Goal: Task Accomplishment & Management: Use online tool/utility

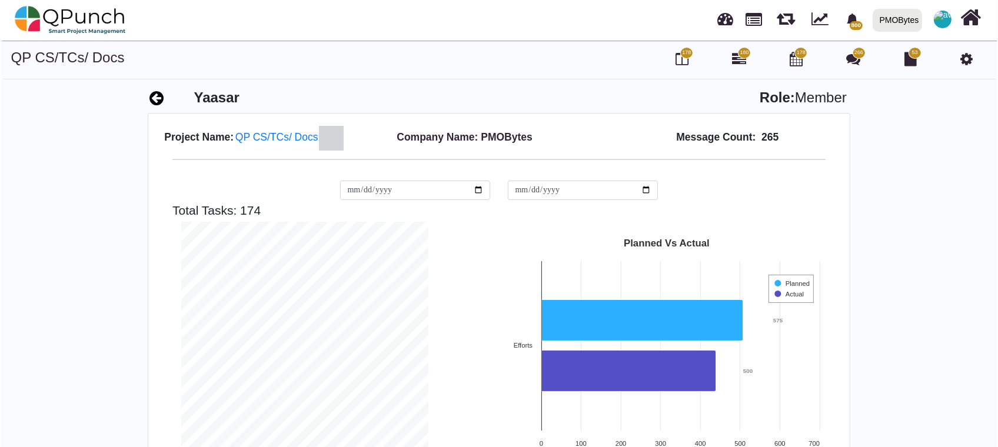
scroll to position [247, 265]
click at [937, 28] on div at bounding box center [943, 20] width 22 height 22
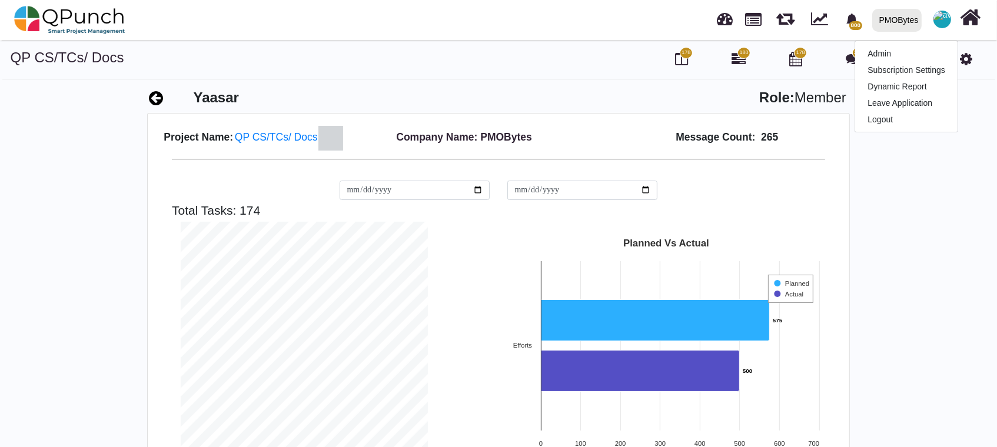
click at [909, 29] on div "PMOBytes" at bounding box center [898, 20] width 39 height 21
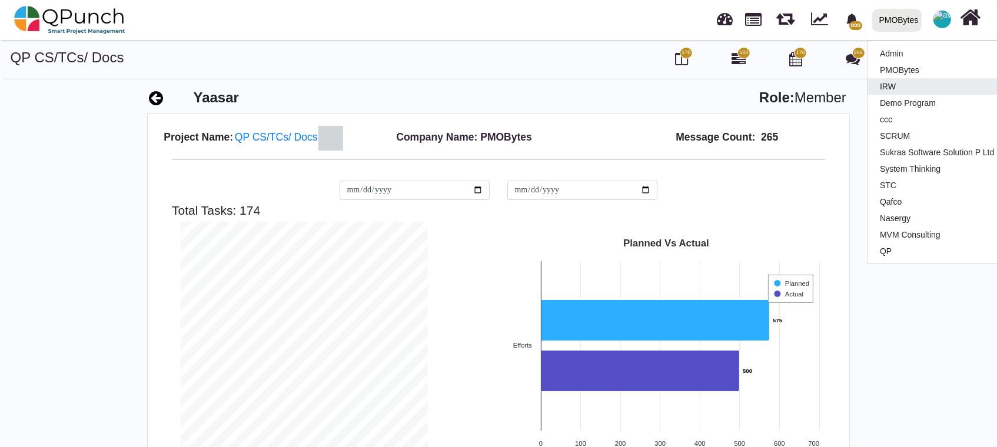
click at [898, 91] on link "IRW" at bounding box center [936, 86] width 139 height 16
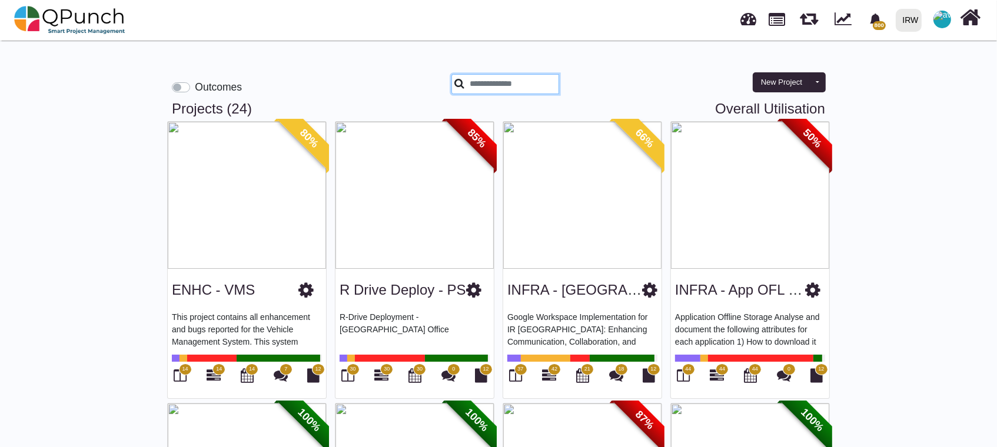
click at [528, 87] on input "text" at bounding box center [505, 84] width 108 height 20
type input "*"
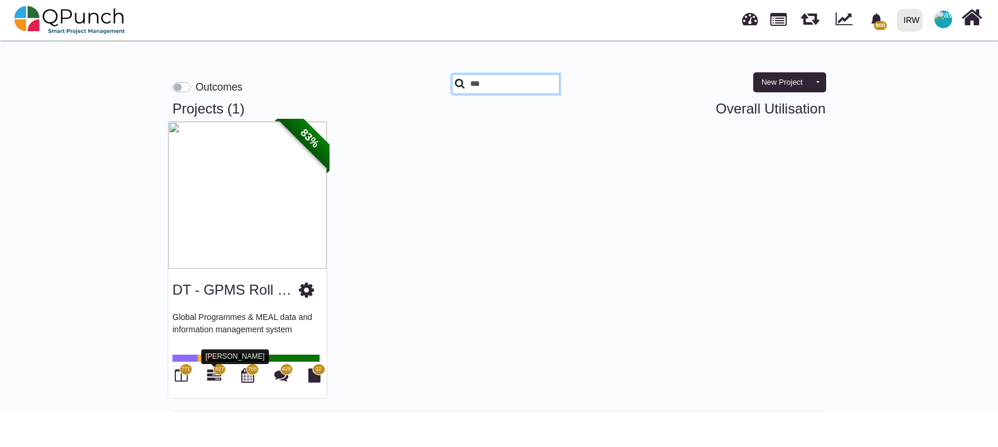
type input "***"
click at [217, 377] on icon at bounding box center [214, 375] width 14 height 14
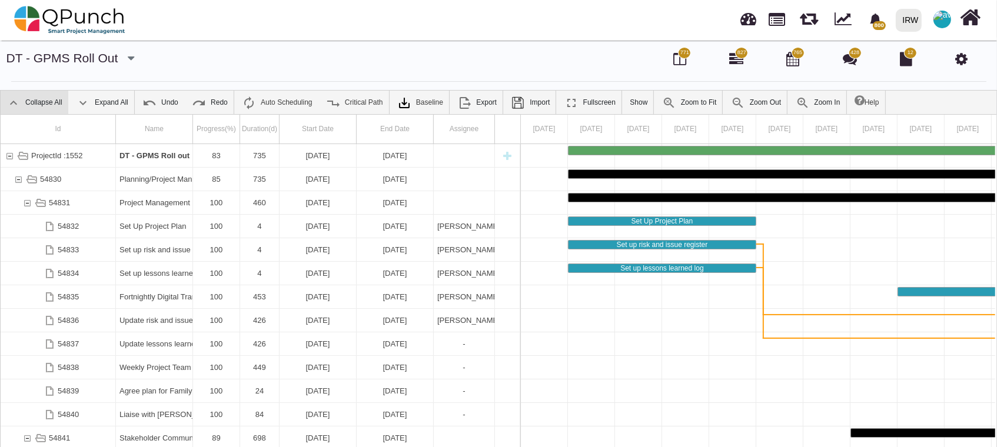
click at [64, 95] on link "Collapse All" at bounding box center [35, 103] width 68 height 24
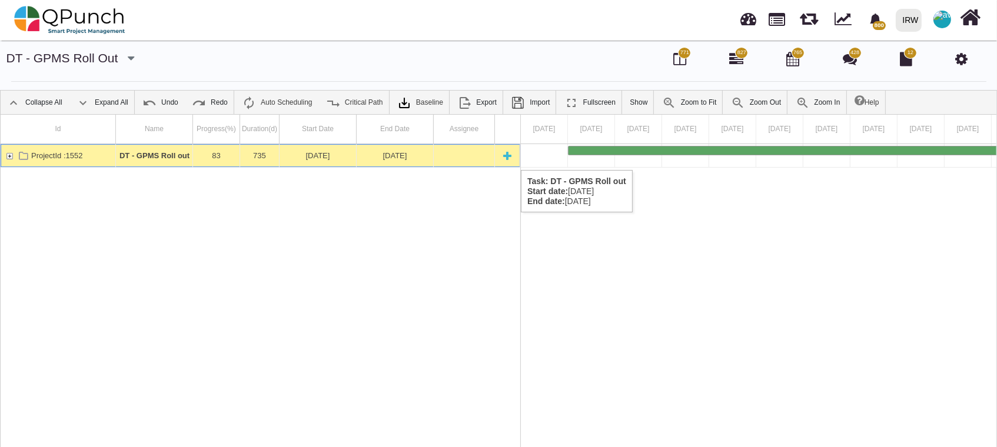
click at [12, 158] on div "ProjectId :1552" at bounding box center [9, 155] width 11 height 23
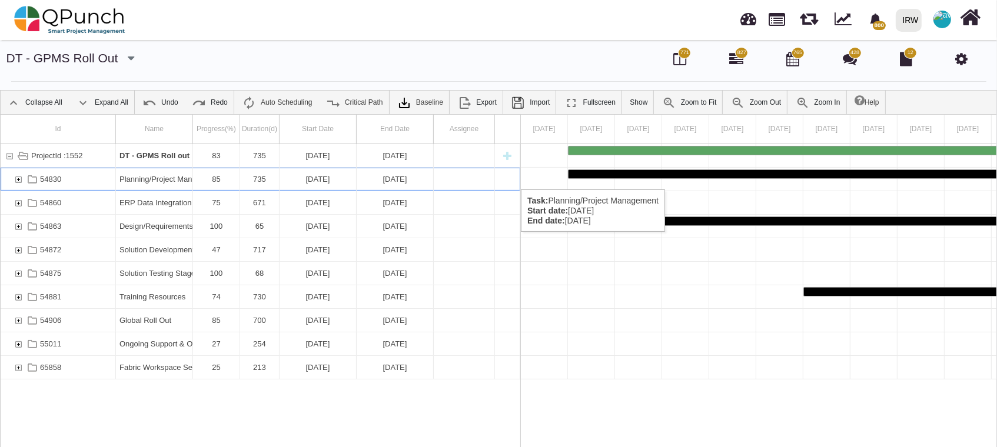
click at [24, 178] on div "54830" at bounding box center [32, 179] width 16 height 23
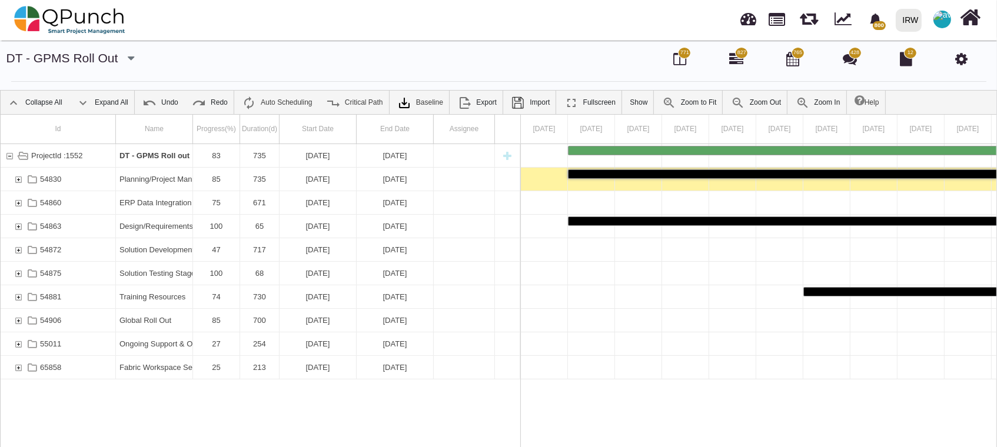
click at [20, 178] on div "54830" at bounding box center [18, 179] width 11 height 23
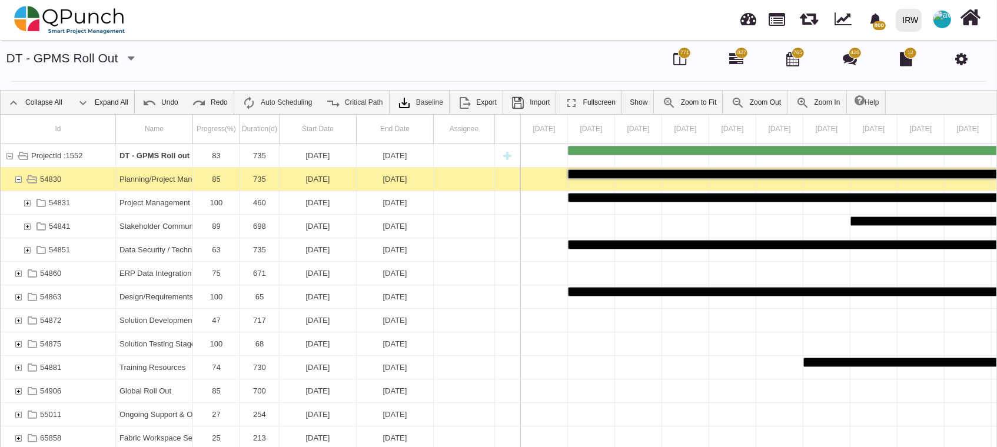
click at [20, 178] on div "54830" at bounding box center [18, 179] width 11 height 23
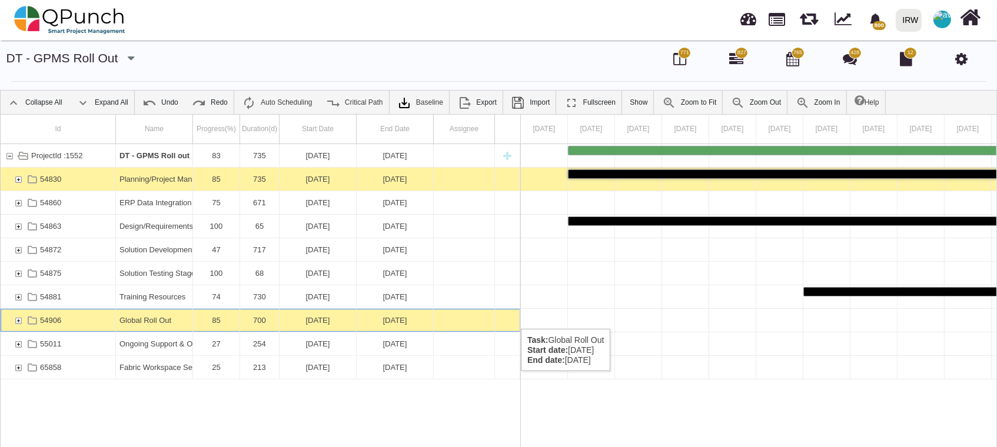
scroll to position [0, 1636]
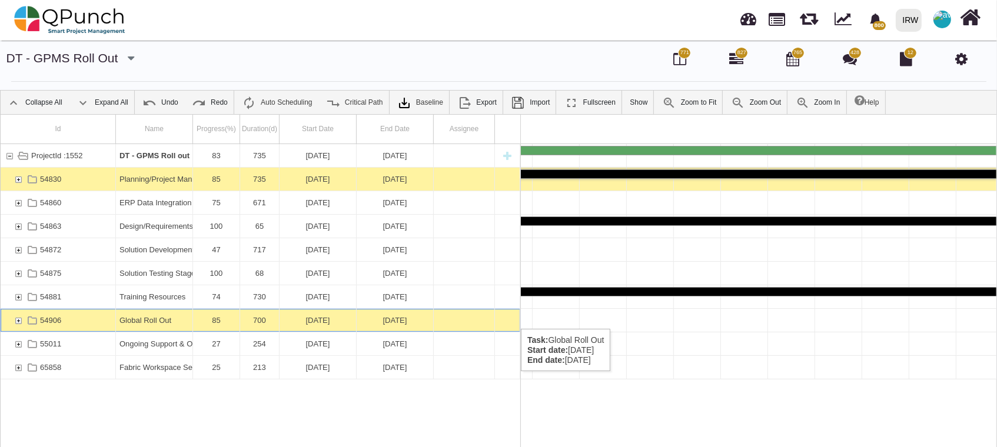
click at [19, 317] on div "54906" at bounding box center [18, 320] width 11 height 23
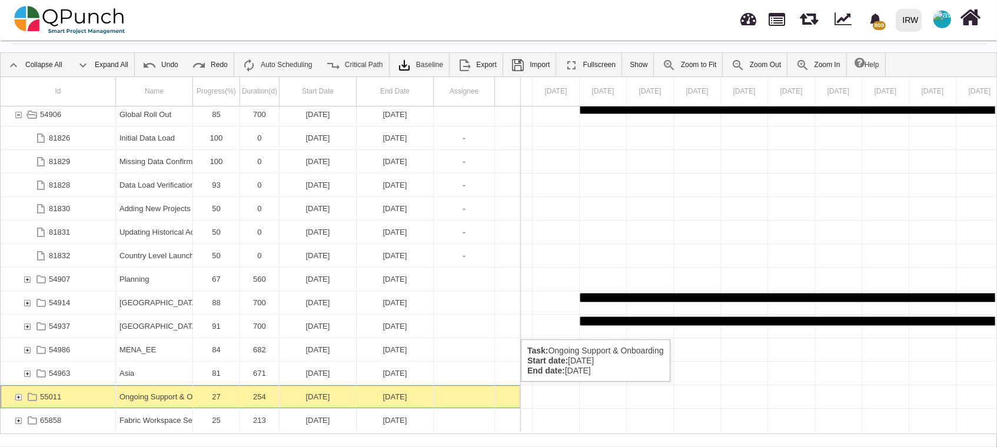
scroll to position [0, 22633]
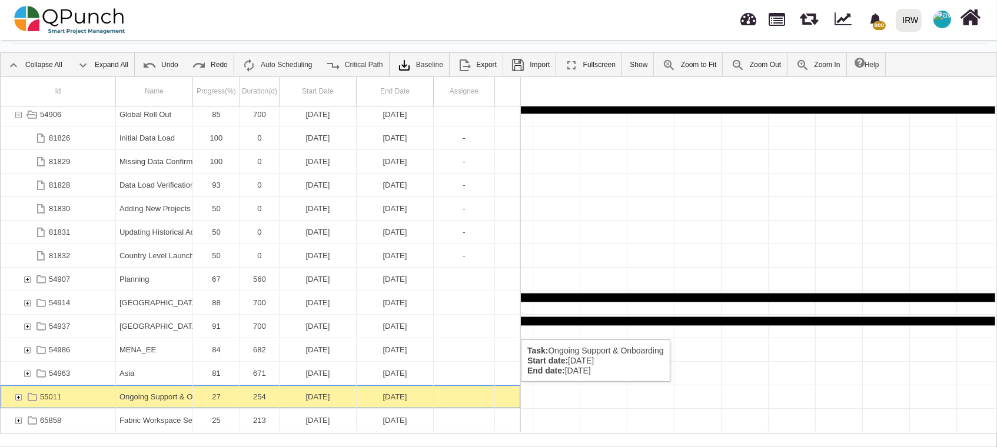
click at [20, 394] on div "55011" at bounding box center [18, 396] width 11 height 23
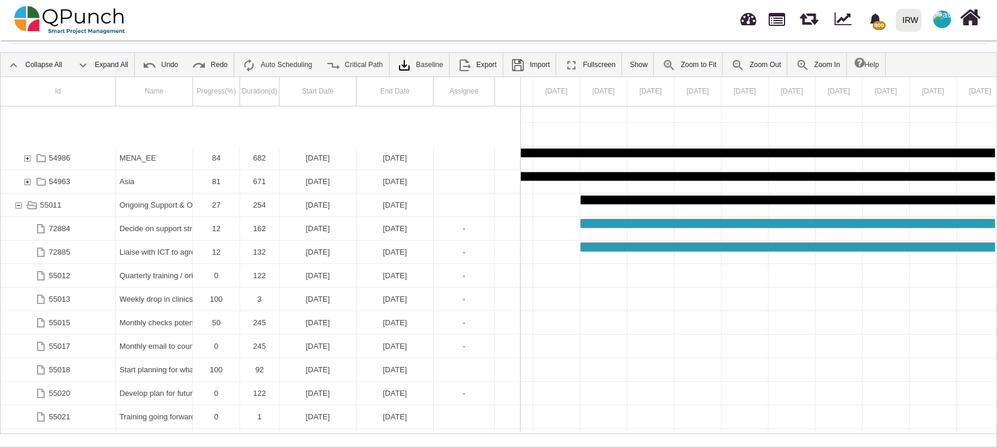
scroll to position [404, 0]
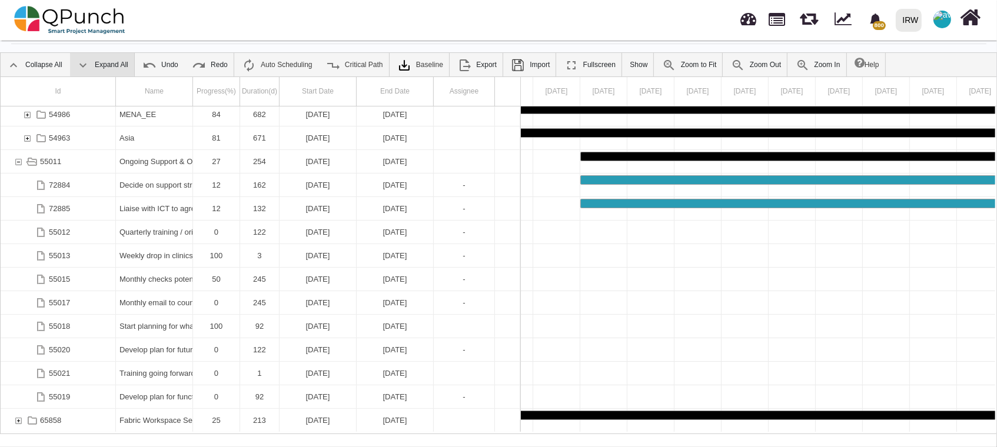
click at [112, 67] on link "Expand All" at bounding box center [102, 65] width 64 height 24
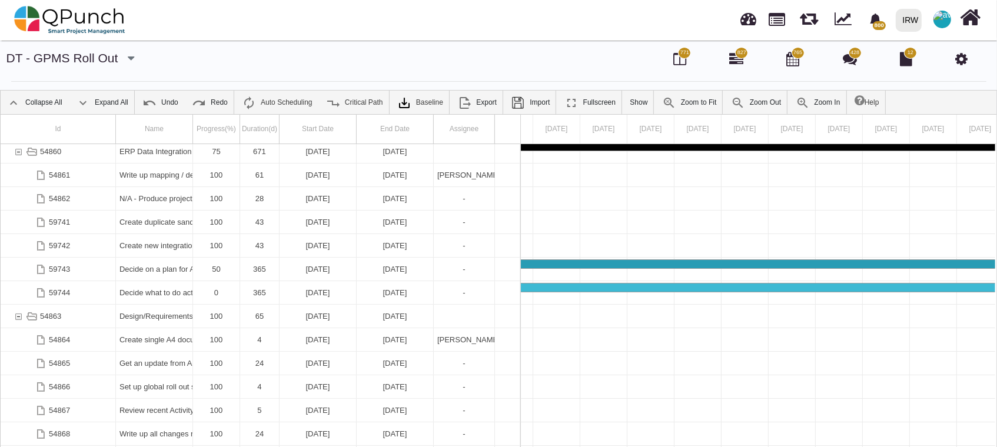
drag, startPoint x: 193, startPoint y: 122, endPoint x: 253, endPoint y: 121, distance: 60.1
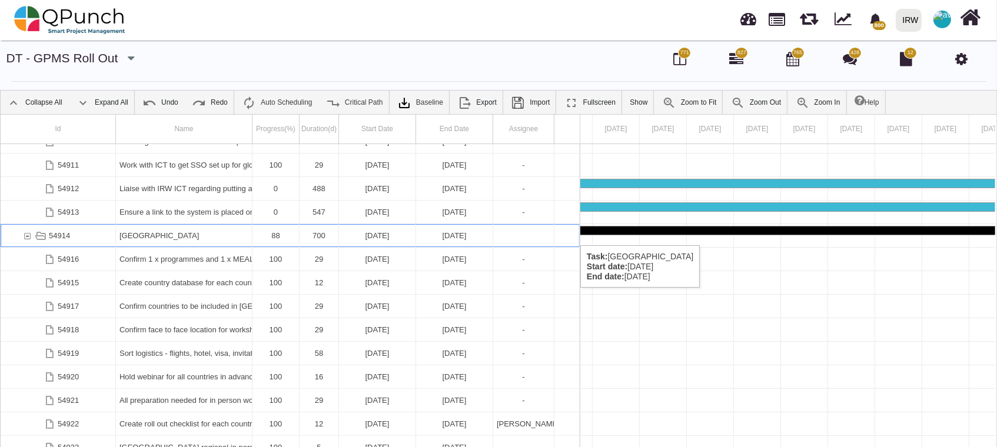
click at [148, 234] on div "[GEOGRAPHIC_DATA]" at bounding box center [183, 235] width 129 height 23
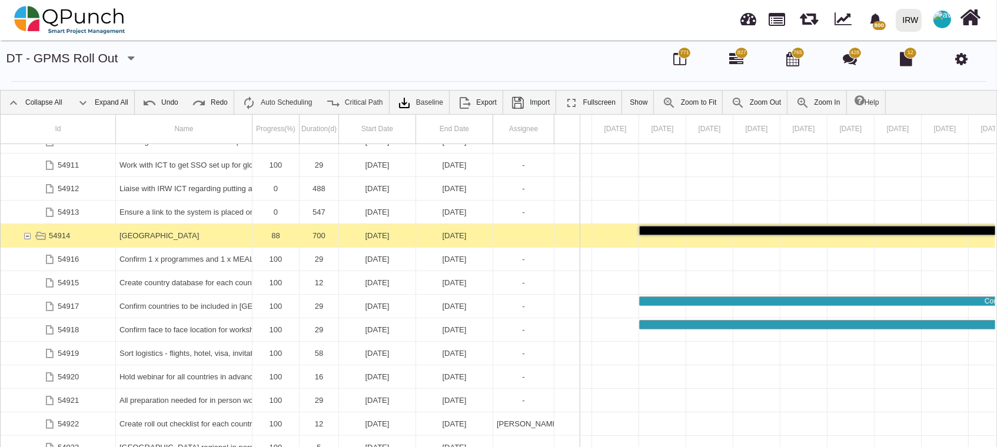
click at [148, 234] on div "[GEOGRAPHIC_DATA]" at bounding box center [183, 235] width 129 height 23
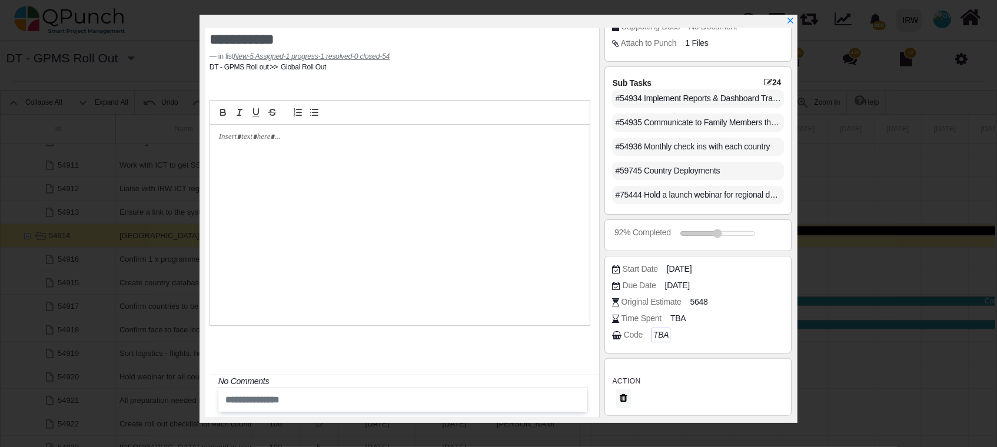
click at [659, 334] on icon "TBA" at bounding box center [660, 334] width 15 height 9
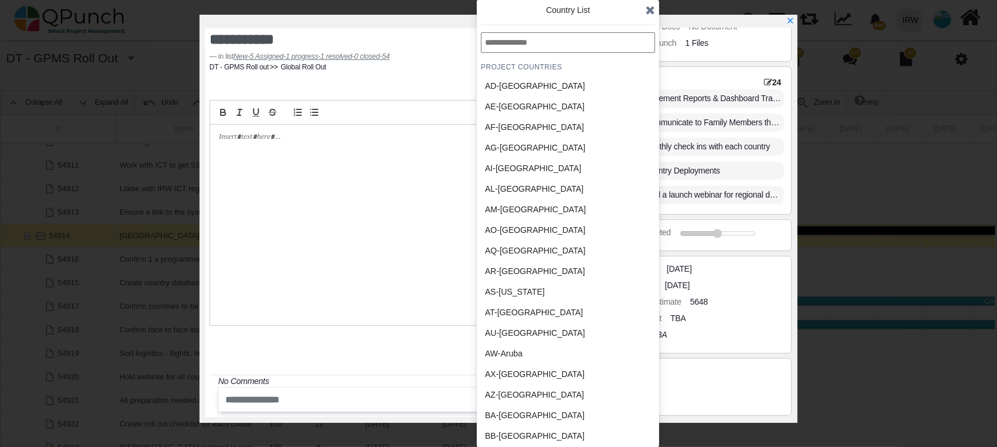
click at [559, 45] on input "text" at bounding box center [568, 42] width 174 height 21
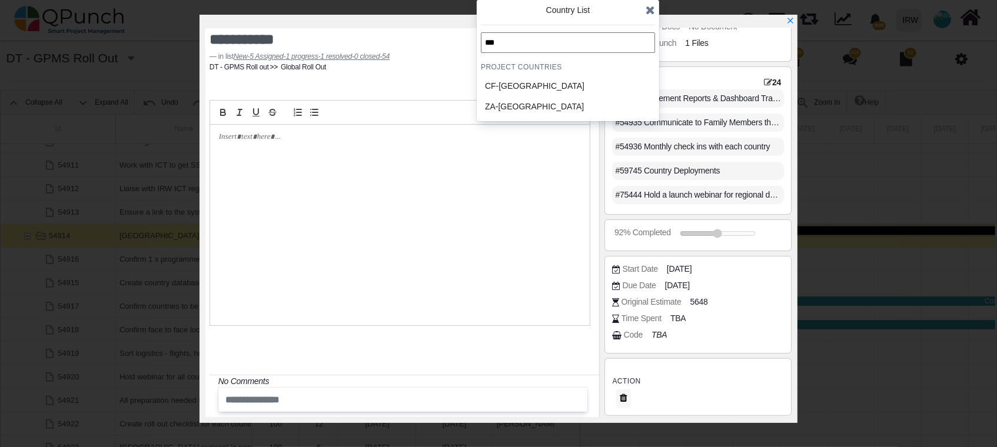
click at [551, 82] on div "CF-[GEOGRAPHIC_DATA]" at bounding box center [539, 86] width 109 height 12
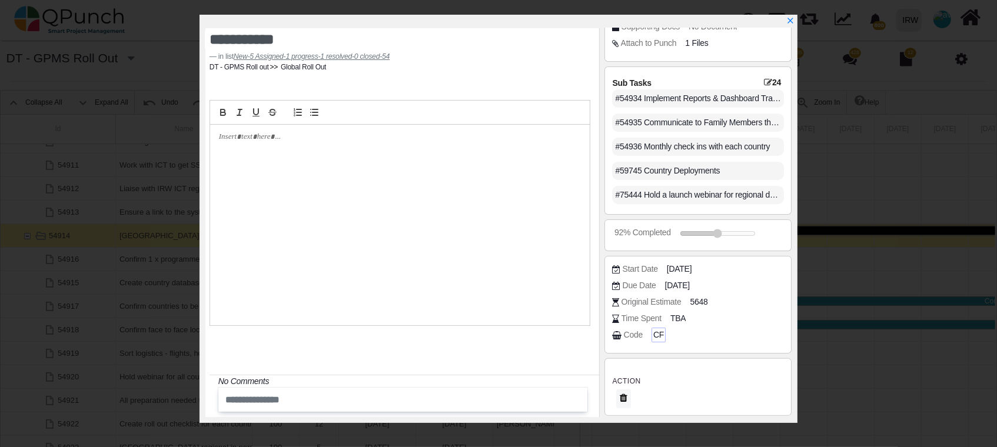
click at [654, 334] on span "CF" at bounding box center [658, 335] width 11 height 12
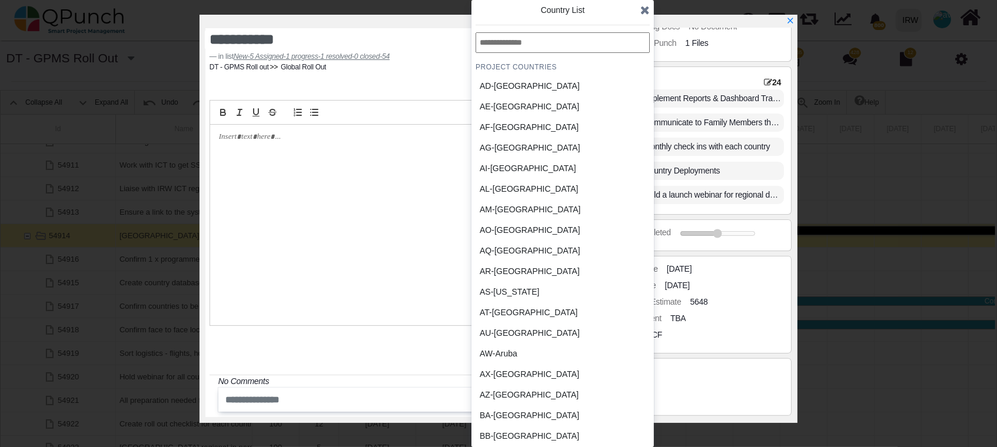
click at [599, 52] on input "text" at bounding box center [563, 42] width 174 height 21
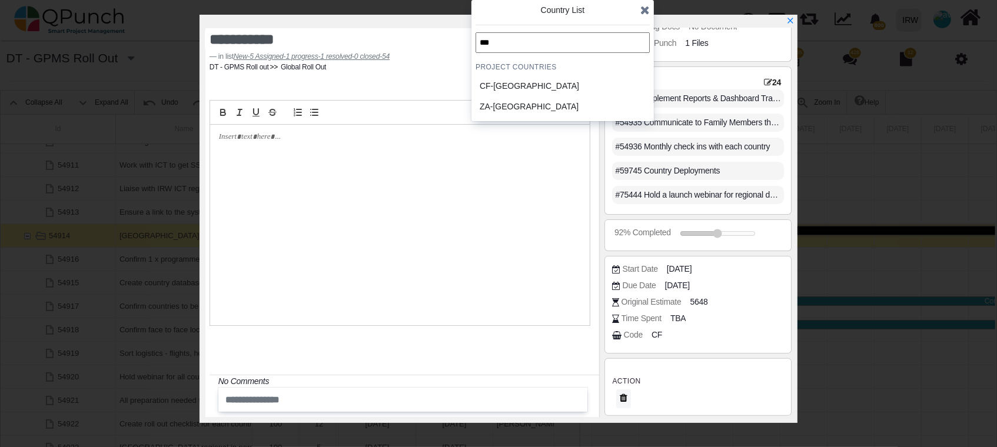
type input "***"
click at [573, 92] on div "CF-[GEOGRAPHIC_DATA]" at bounding box center [535, 86] width 118 height 21
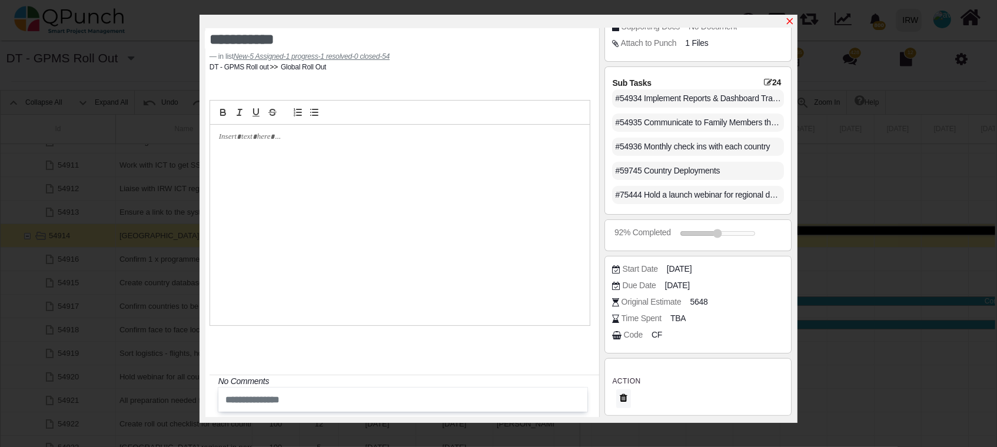
click at [789, 18] on icon "x" at bounding box center [789, 20] width 9 height 9
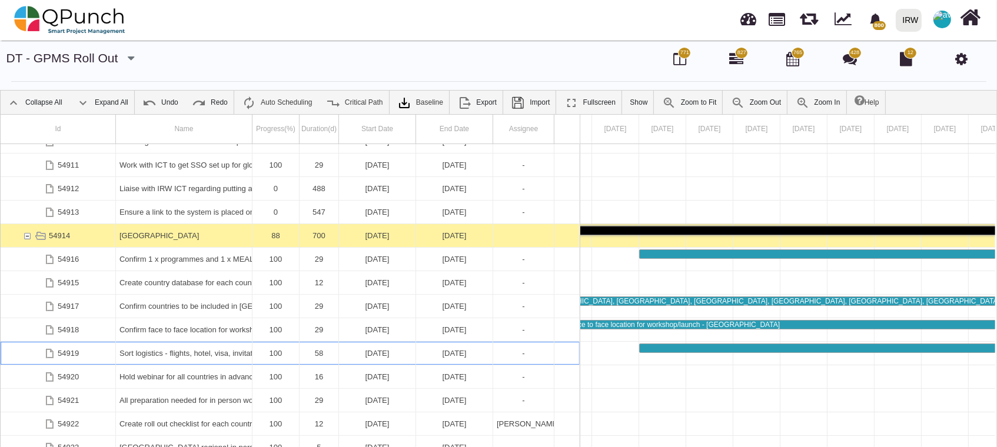
click at [178, 353] on div "Sort logistics - flights, hotel, visa, invitation letters etc" at bounding box center [183, 353] width 129 height 23
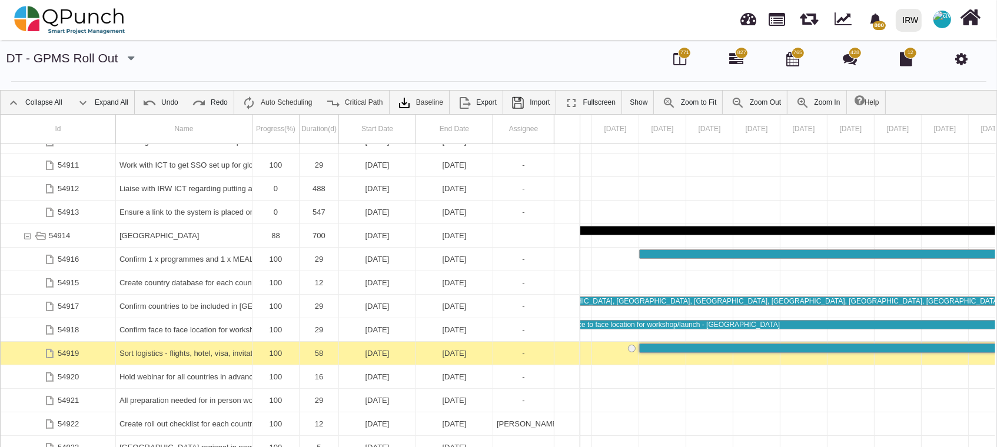
click at [178, 353] on div "Sort logistics - flights, hotel, visa, invitation letters etc" at bounding box center [183, 353] width 129 height 23
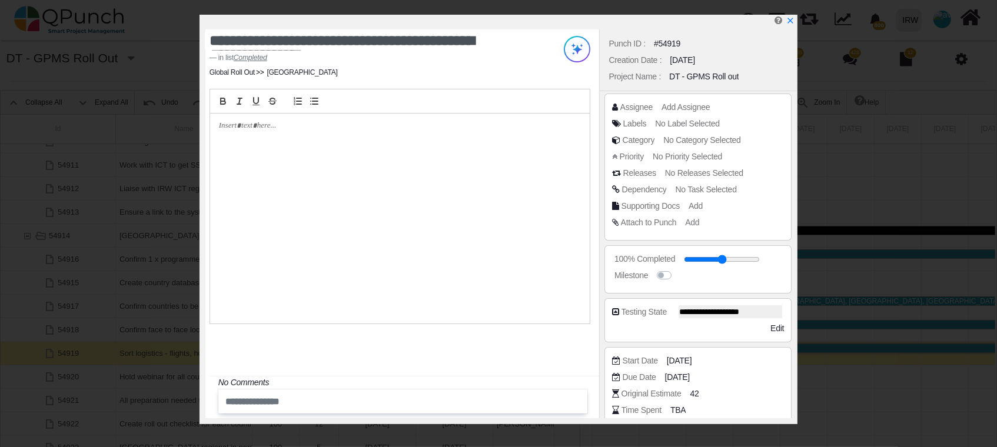
scroll to position [91, 0]
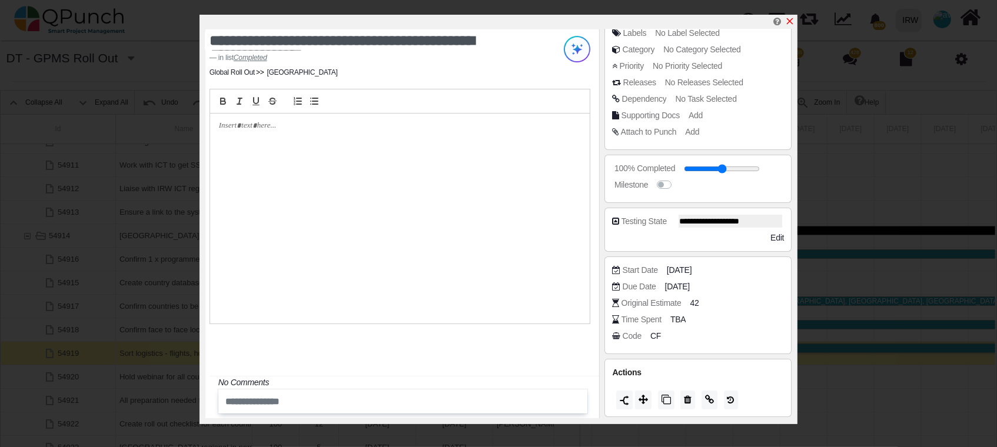
click at [794, 24] on icon "x" at bounding box center [789, 20] width 9 height 9
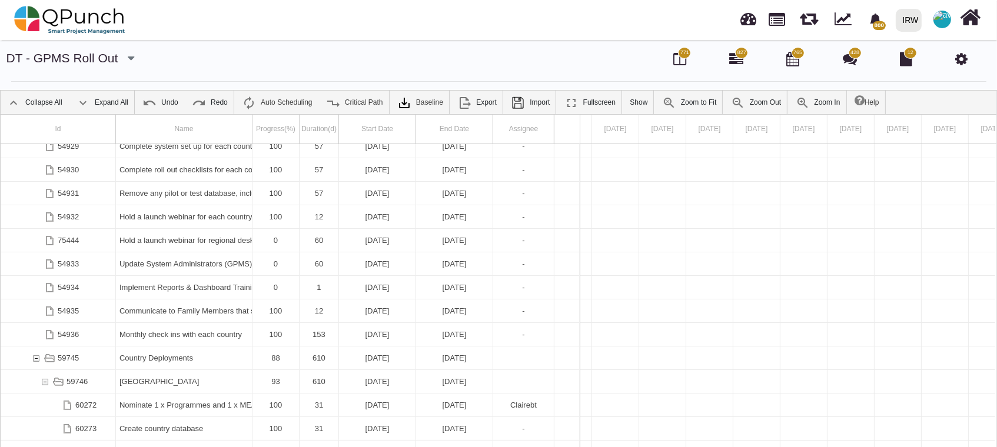
scroll to position [2750, 0]
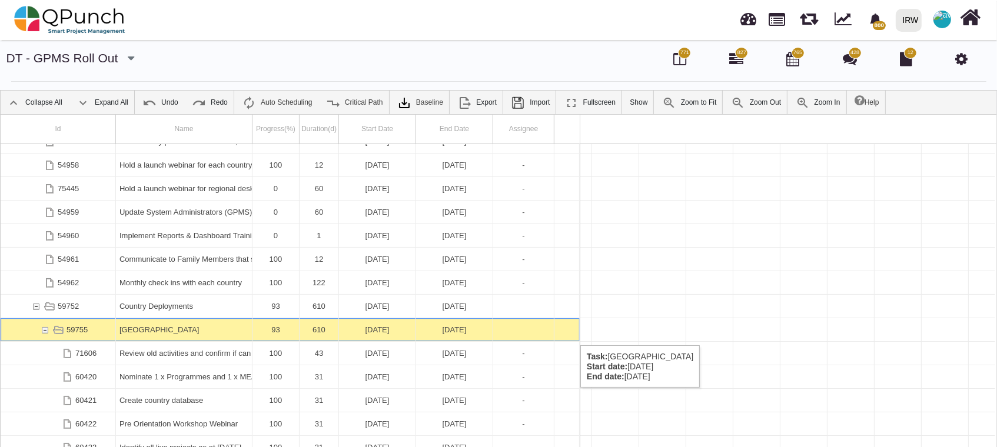
click at [169, 334] on div "[GEOGRAPHIC_DATA]" at bounding box center [183, 329] width 129 height 23
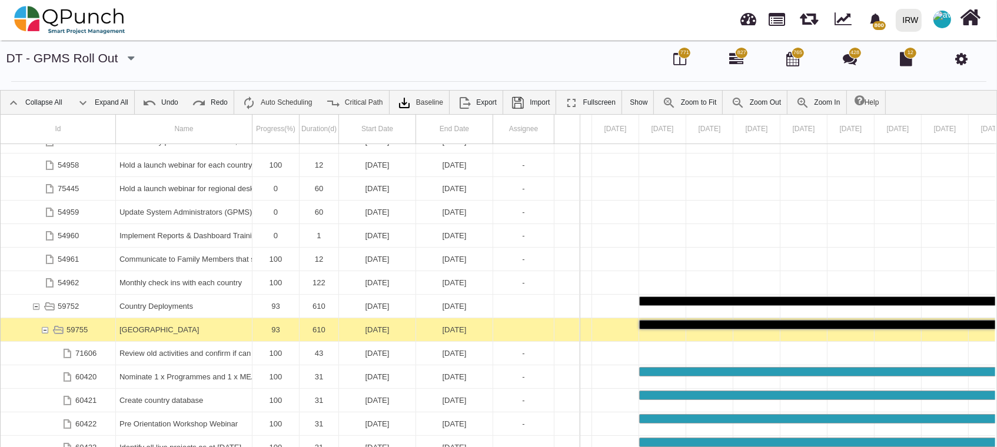
click at [169, 334] on div "[GEOGRAPHIC_DATA]" at bounding box center [183, 329] width 129 height 23
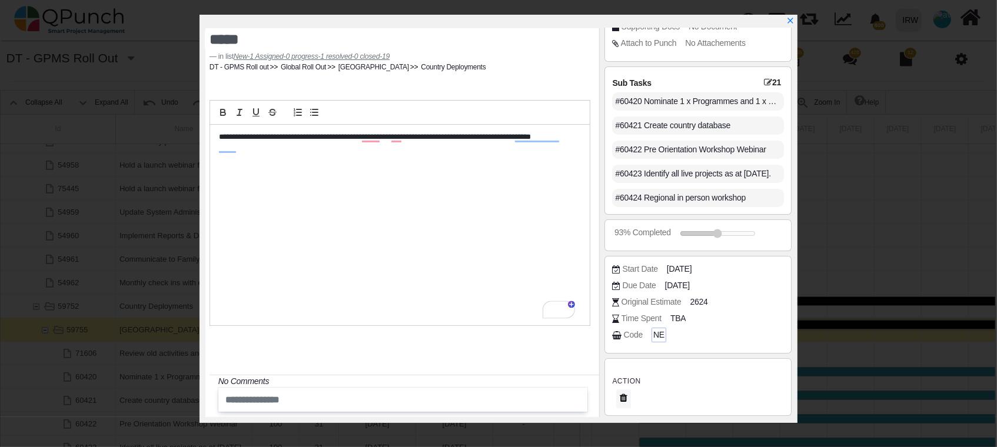
click at [660, 336] on span "NE" at bounding box center [658, 335] width 11 height 12
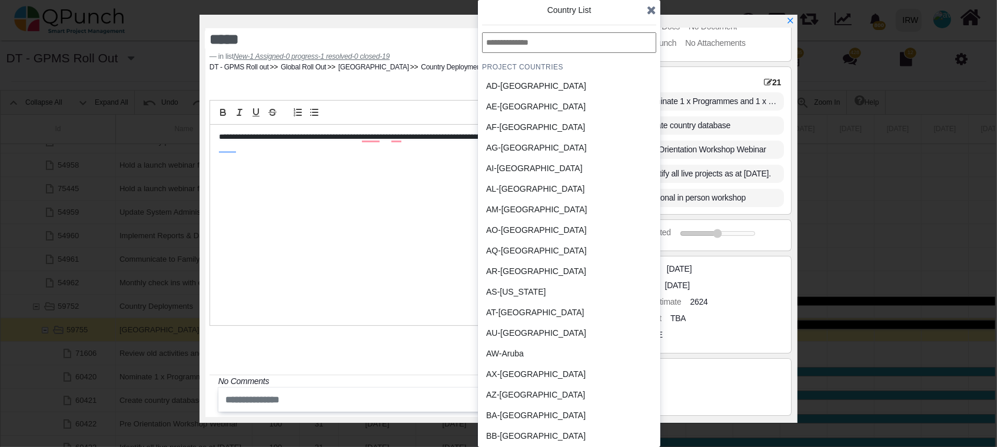
click at [586, 38] on input "text" at bounding box center [569, 42] width 174 height 21
type input "*"
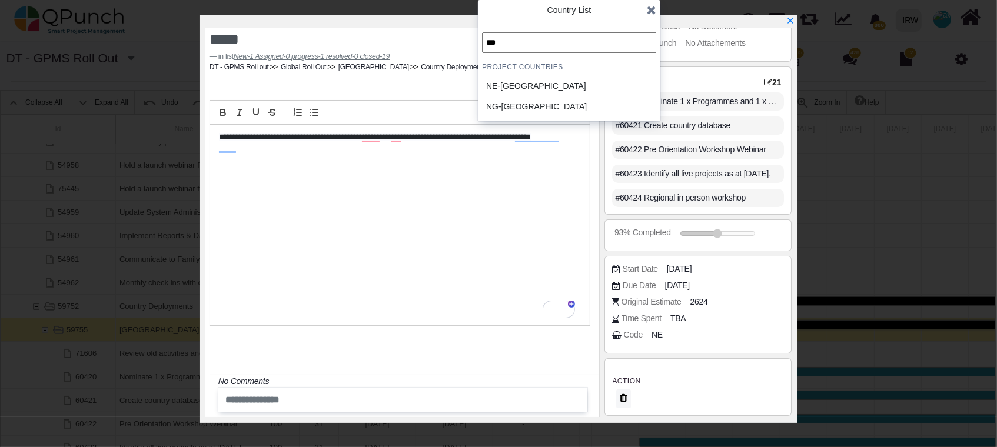
type input "***"
click at [558, 85] on div "NE-[GEOGRAPHIC_DATA]" at bounding box center [540, 86] width 109 height 12
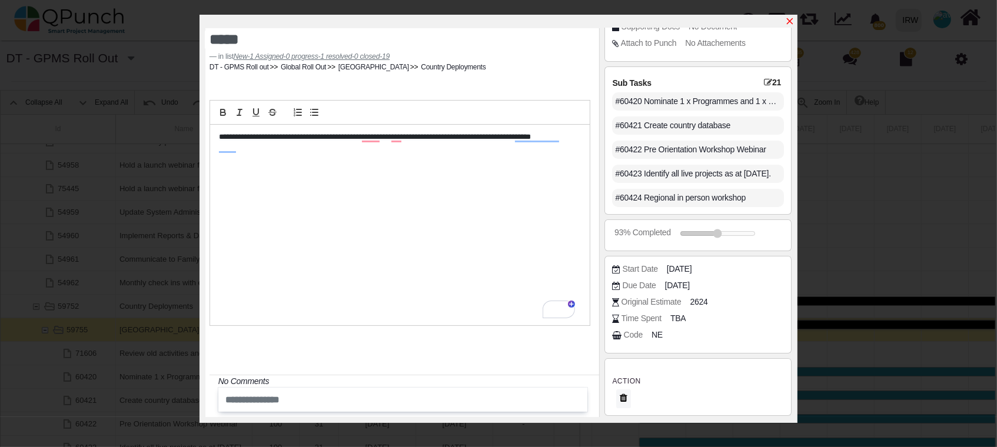
click at [790, 17] on icon "x" at bounding box center [789, 20] width 9 height 9
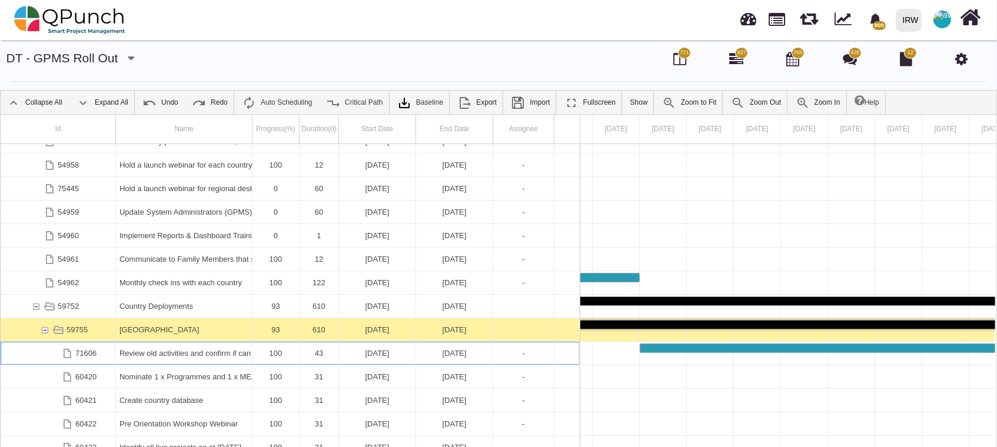
click at [127, 361] on div "Review old activities and confirm if can be marked as complete or not" at bounding box center [183, 353] width 129 height 23
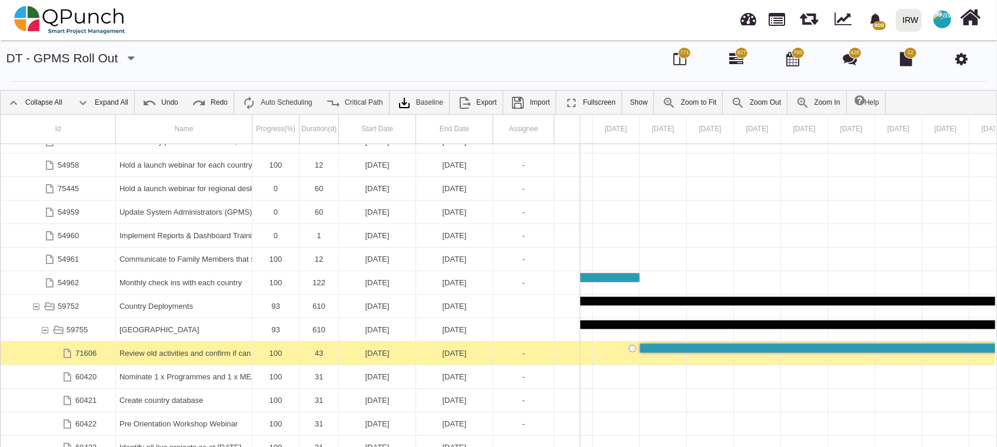
click at [127, 361] on div "Review old activities and confirm if can be marked as complete or not" at bounding box center [183, 353] width 129 height 23
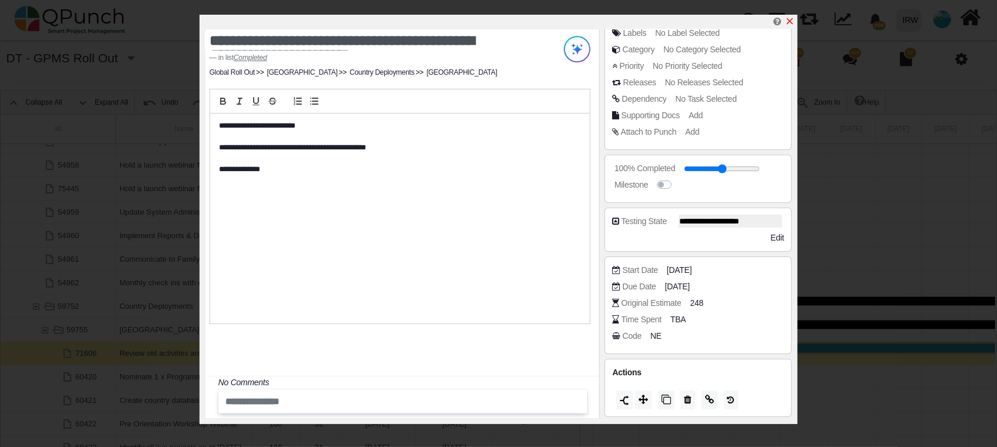
click at [795, 20] on icon "x" at bounding box center [789, 20] width 9 height 9
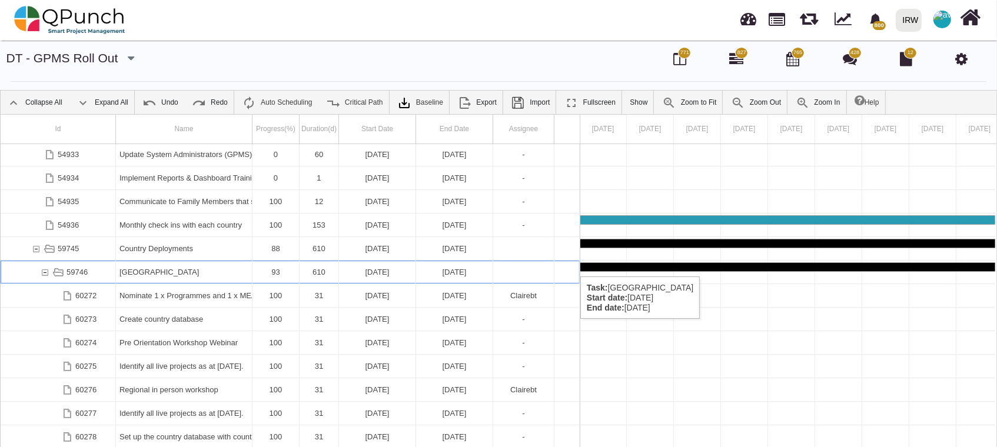
click at [151, 265] on div "[GEOGRAPHIC_DATA]" at bounding box center [183, 272] width 129 height 23
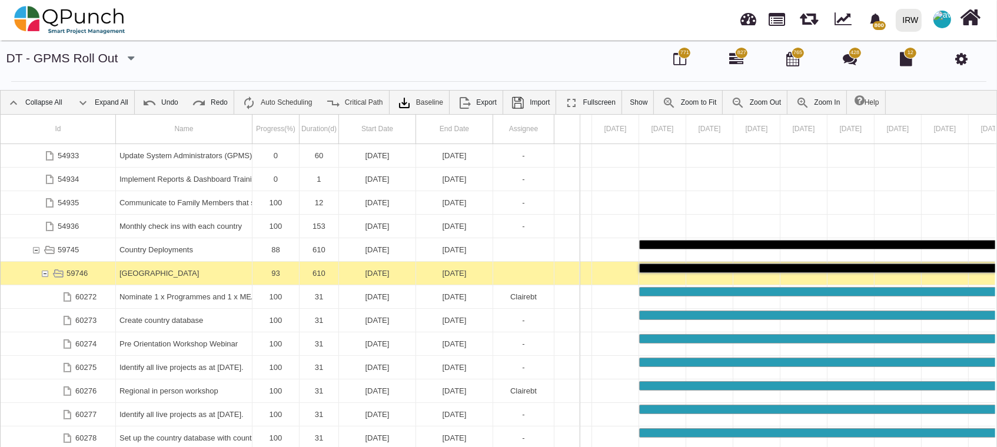
click at [151, 265] on div "[GEOGRAPHIC_DATA]" at bounding box center [183, 273] width 129 height 23
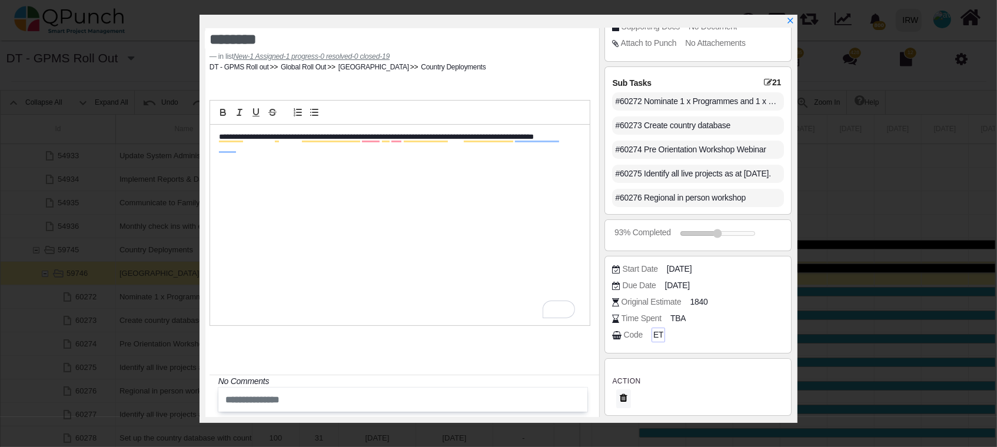
click at [656, 335] on span "ET" at bounding box center [658, 335] width 10 height 12
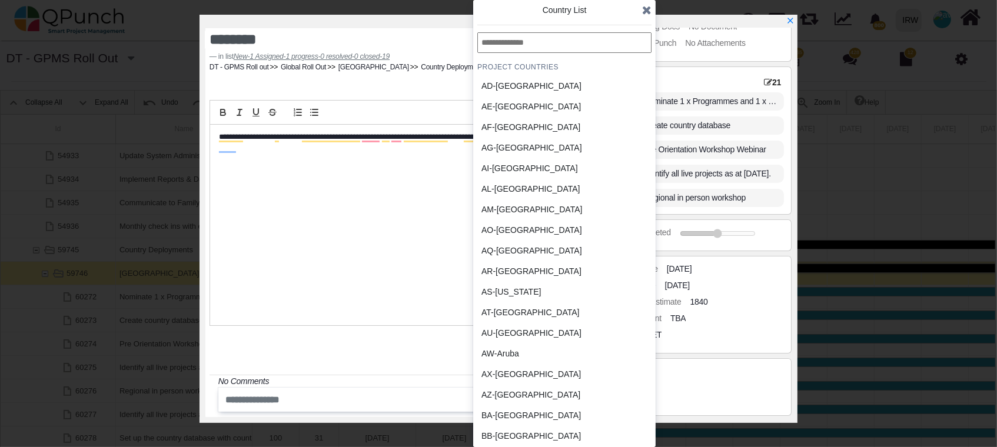
click at [552, 38] on input "text" at bounding box center [564, 42] width 174 height 21
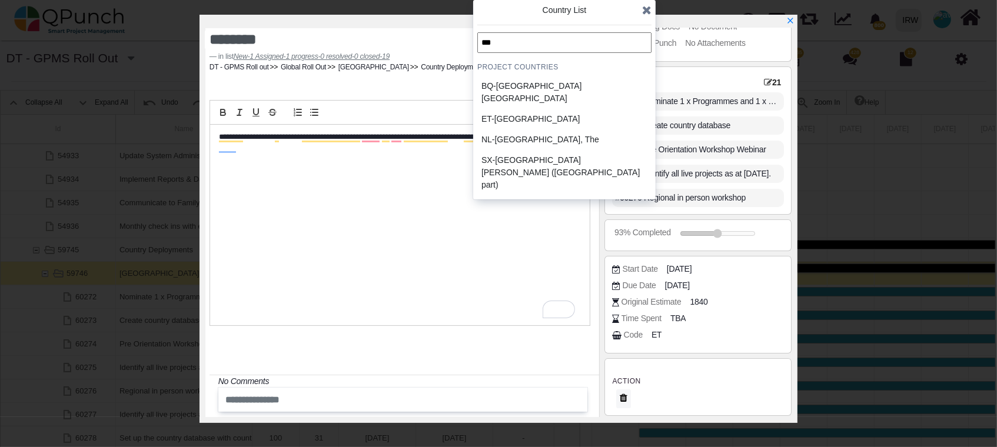
type input "***"
click at [526, 113] on div "ET-[GEOGRAPHIC_DATA]" at bounding box center [535, 119] width 109 height 12
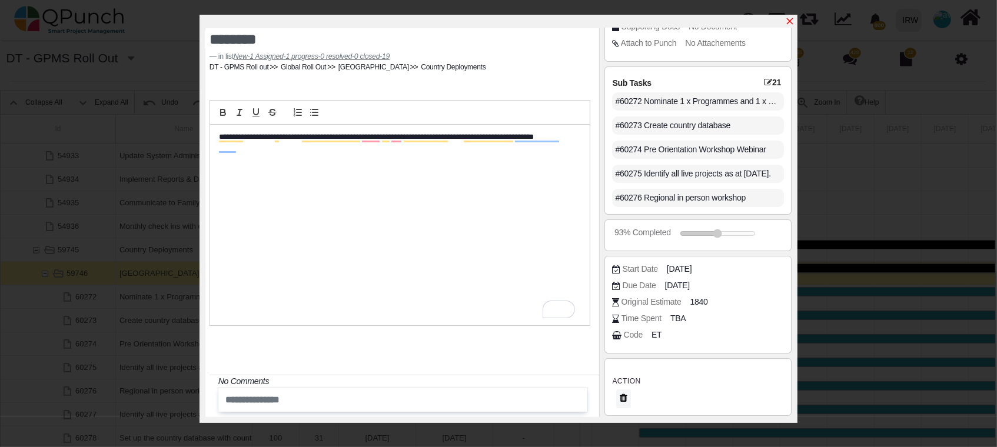
click at [789, 20] on icon "x" at bounding box center [790, 21] width 6 height 6
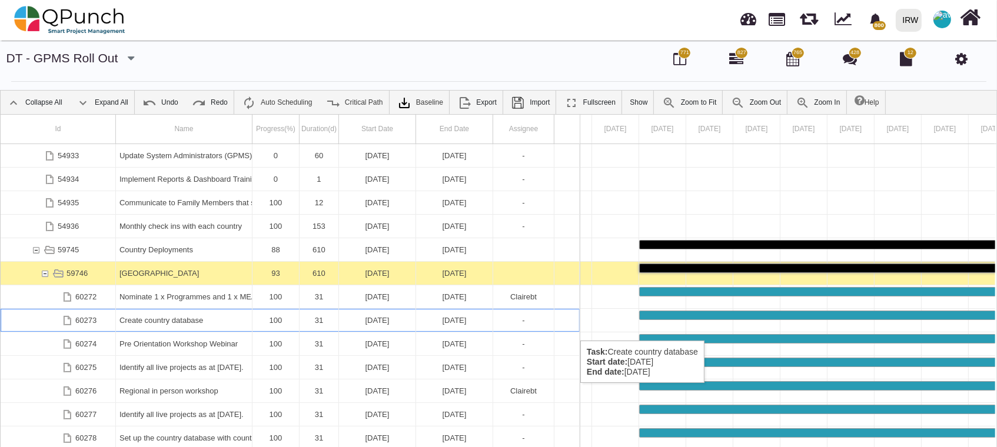
click at [161, 329] on div "Create country database" at bounding box center [183, 320] width 129 height 23
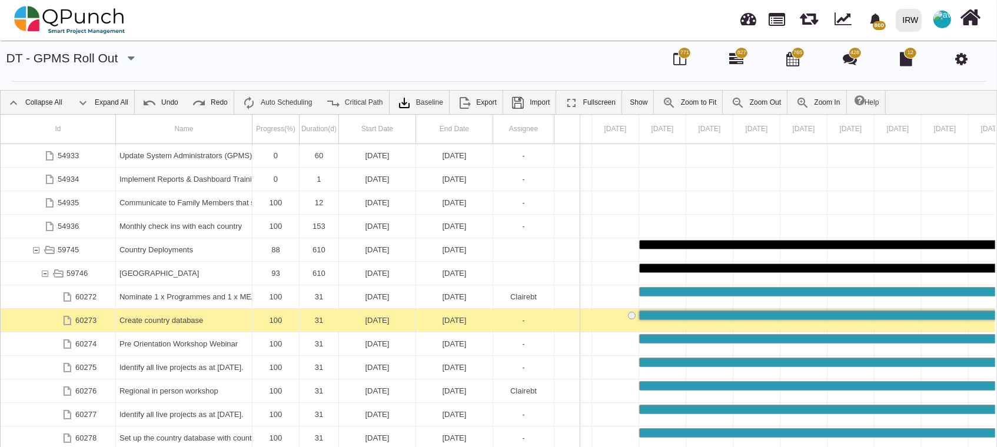
click at [161, 329] on div "Create country database" at bounding box center [183, 320] width 129 height 23
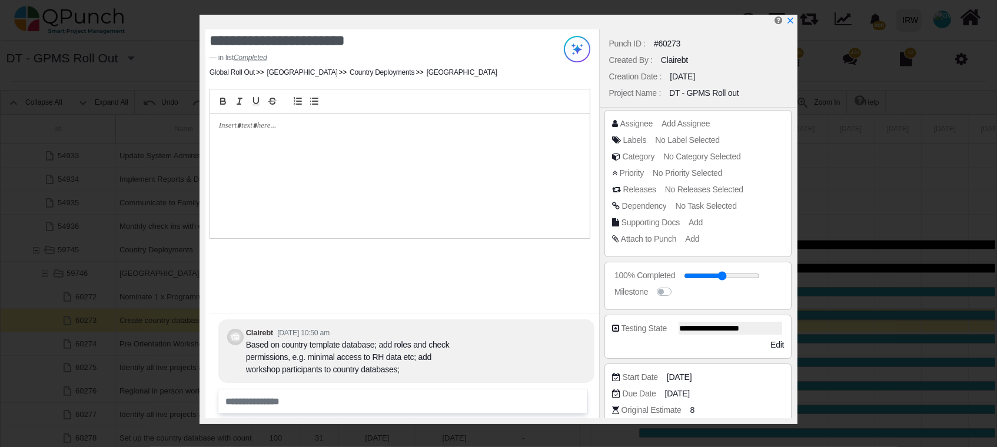
scroll to position [107, 0]
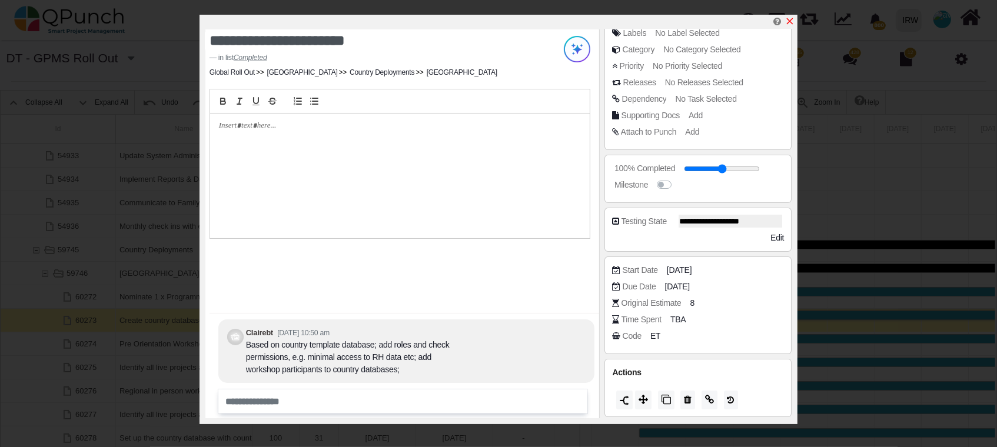
click at [793, 25] on icon "x" at bounding box center [789, 20] width 9 height 9
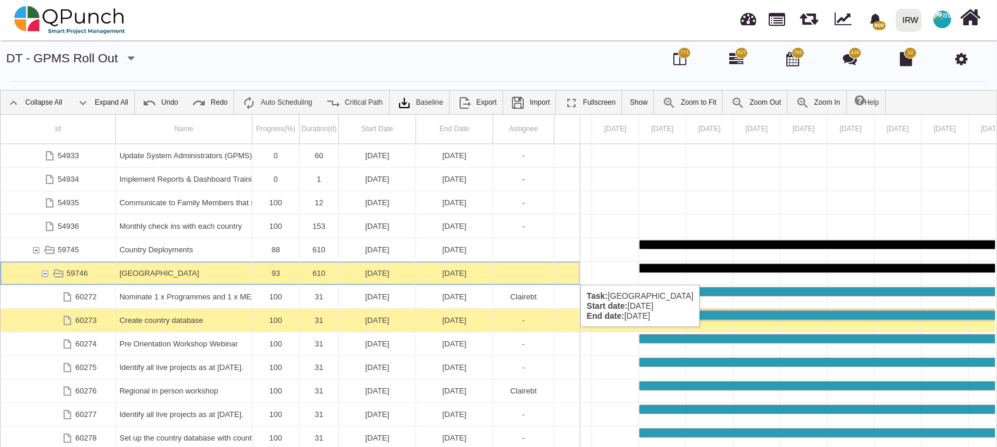
click at [148, 273] on div "[GEOGRAPHIC_DATA]" at bounding box center [183, 273] width 129 height 23
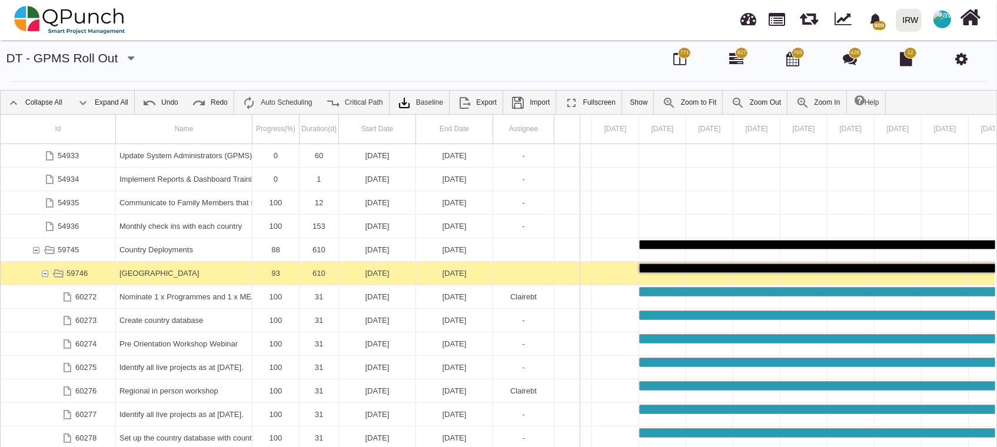
click at [148, 273] on div "[GEOGRAPHIC_DATA]" at bounding box center [183, 273] width 129 height 23
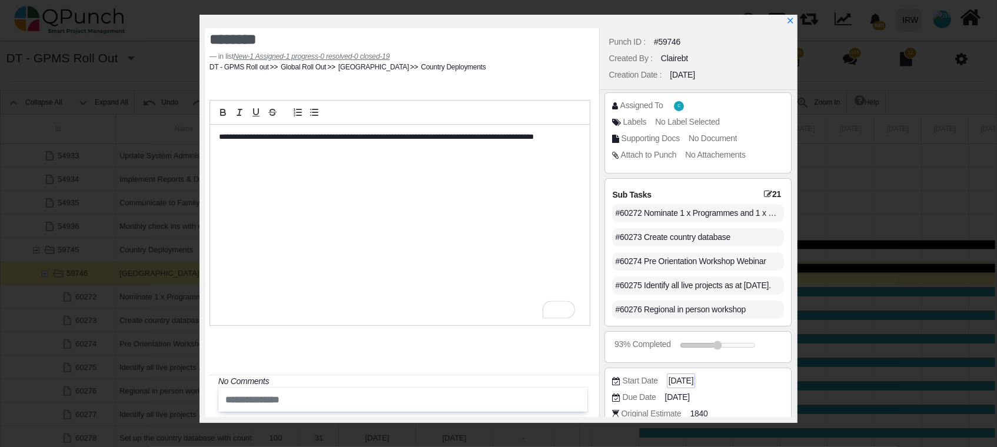
scroll to position [112, 0]
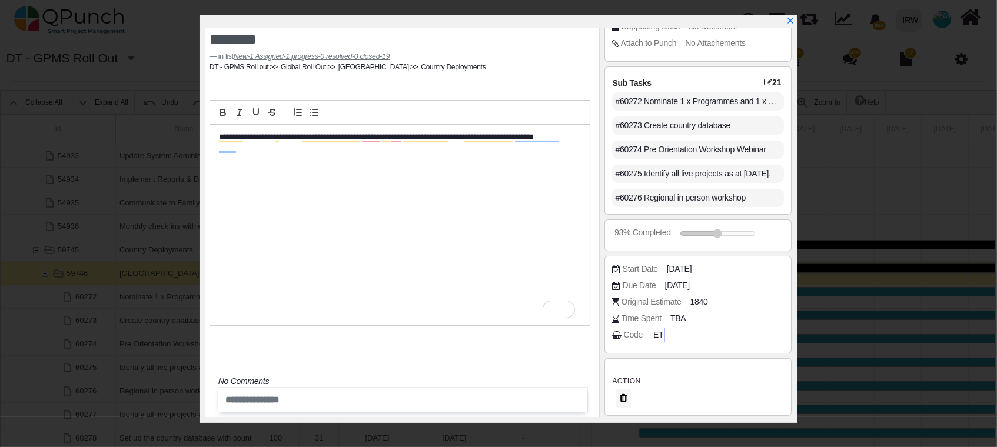
click at [651, 331] on div "ET" at bounding box center [658, 335] width 14 height 15
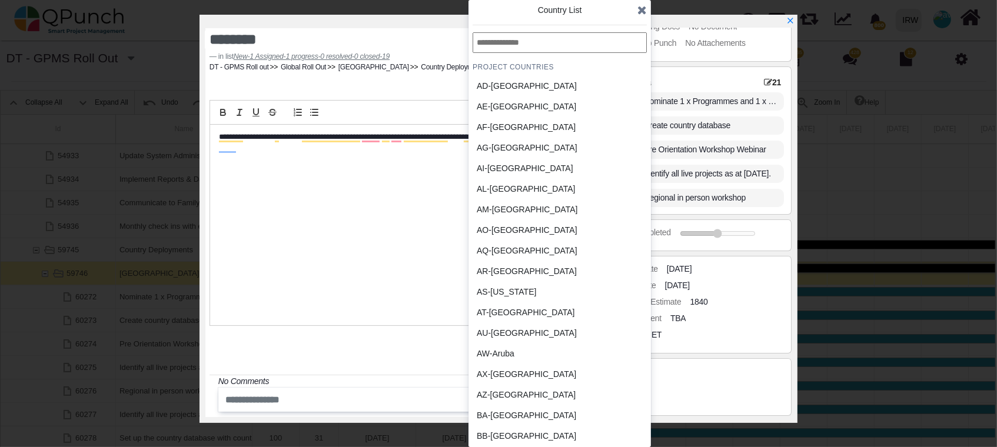
click at [556, 34] on input "text" at bounding box center [560, 42] width 174 height 21
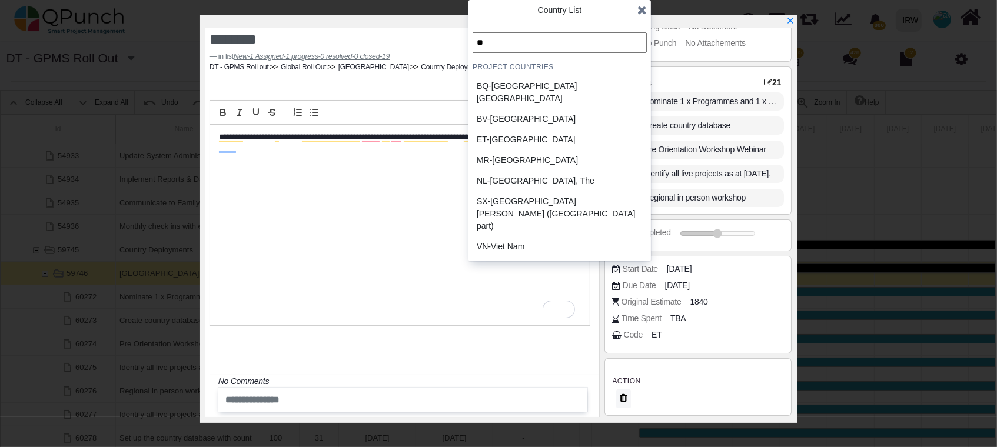
type input "**"
click at [513, 134] on div "ET-[GEOGRAPHIC_DATA]" at bounding box center [531, 140] width 109 height 12
